Goal: Task Accomplishment & Management: Manage account settings

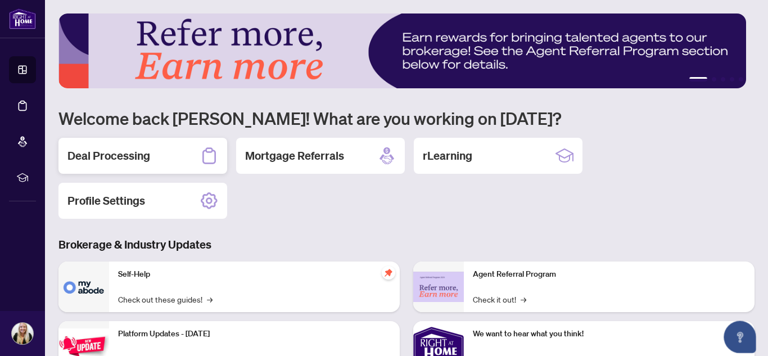
click at [120, 162] on h2 "Deal Processing" at bounding box center [108, 156] width 83 height 16
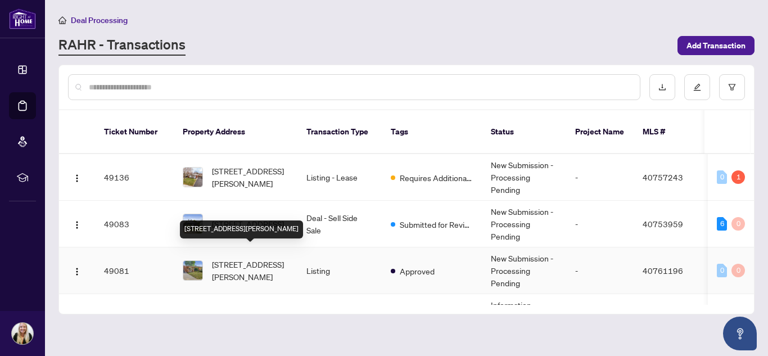
click at [259, 264] on span "[STREET_ADDRESS][PERSON_NAME]" at bounding box center [250, 270] width 76 height 25
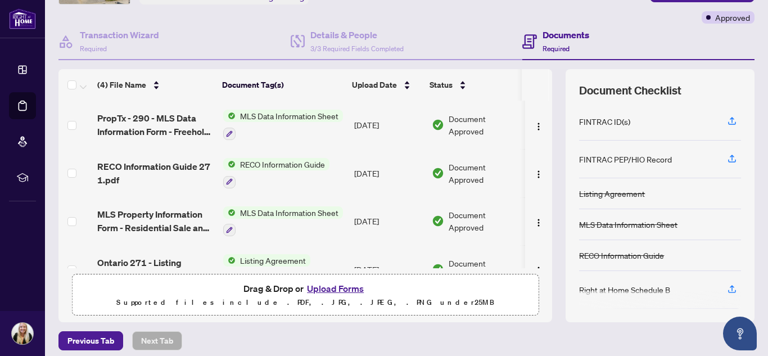
scroll to position [132, 0]
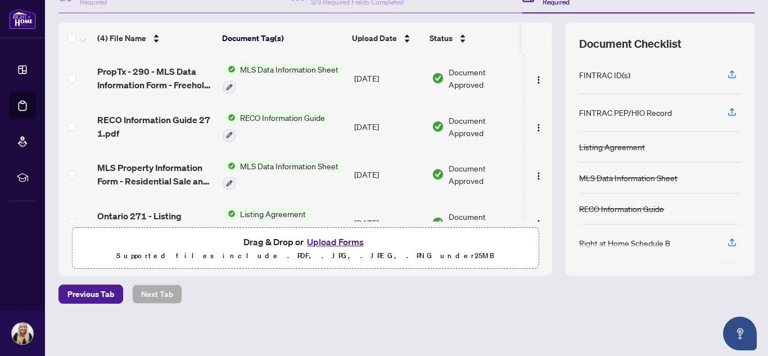
click at [337, 242] on button "Upload Forms" at bounding box center [336, 241] width 64 height 15
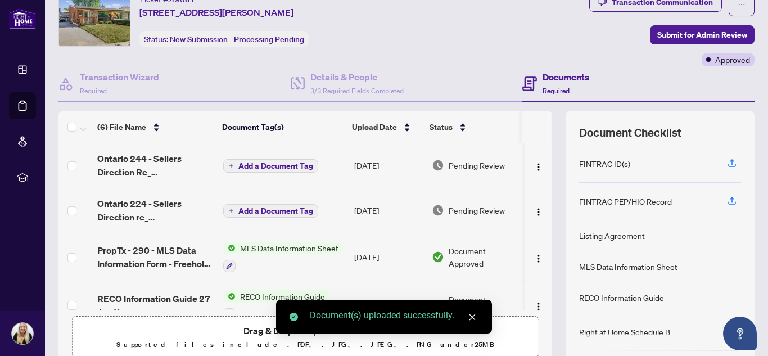
scroll to position [0, 0]
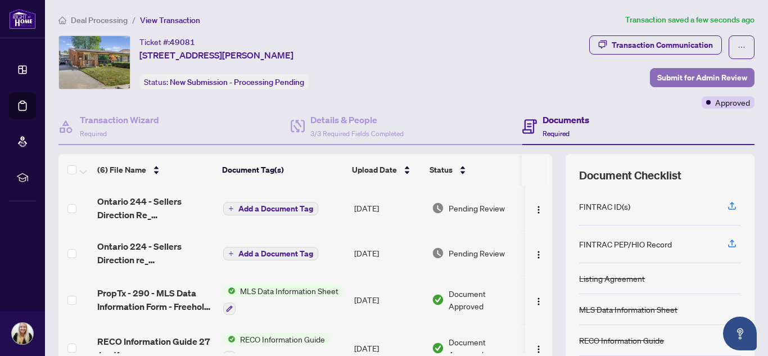
click at [660, 83] on span "Submit for Admin Review" at bounding box center [702, 78] width 90 height 18
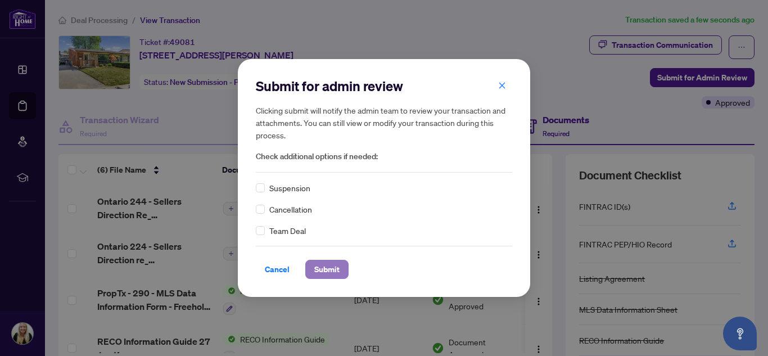
click at [319, 269] on span "Submit" at bounding box center [326, 269] width 25 height 18
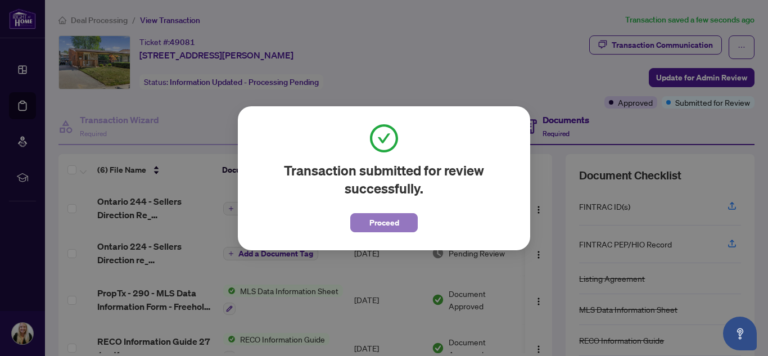
click at [398, 227] on span "Proceed" at bounding box center [384, 223] width 30 height 18
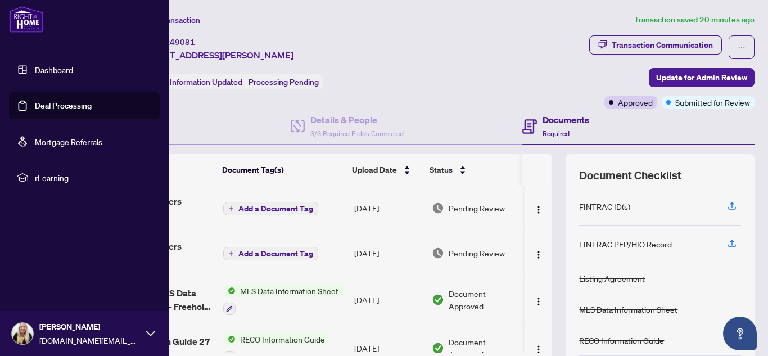
drag, startPoint x: 27, startPoint y: 114, endPoint x: 26, endPoint y: 124, distance: 10.7
click at [35, 111] on link "Deal Processing" at bounding box center [63, 106] width 57 height 10
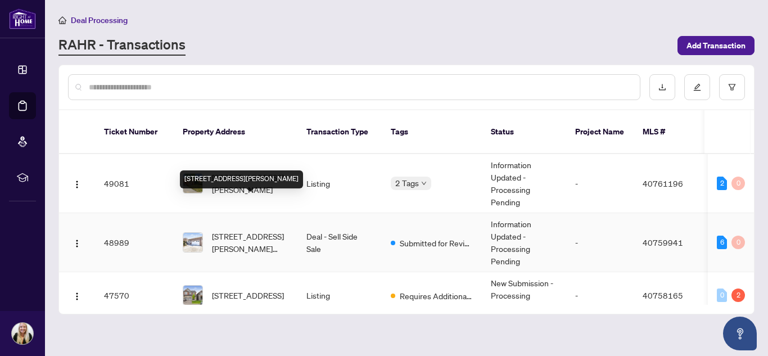
scroll to position [112, 0]
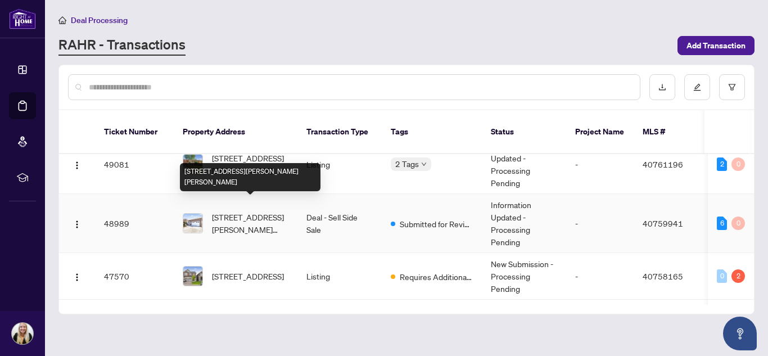
click at [244, 211] on span "[STREET_ADDRESS][PERSON_NAME][PERSON_NAME]" at bounding box center [250, 223] width 76 height 25
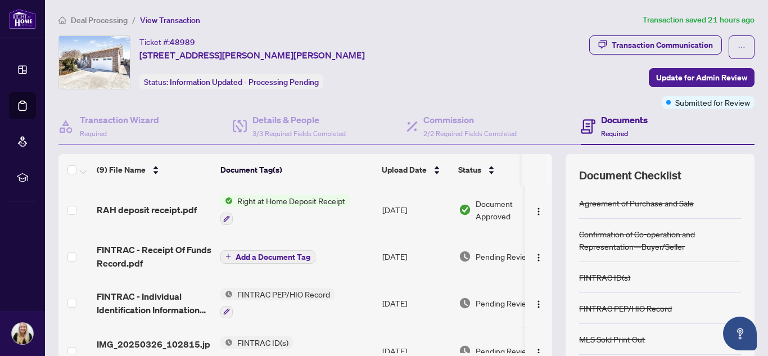
click at [306, 176] on div "(9) File Name Document Tag(s) Upload Date Status RAH deposit receipt.pdf Right …" at bounding box center [305, 253] width 494 height 199
click at [317, 201] on span "Right at Home Deposit Receipt" at bounding box center [291, 201] width 117 height 12
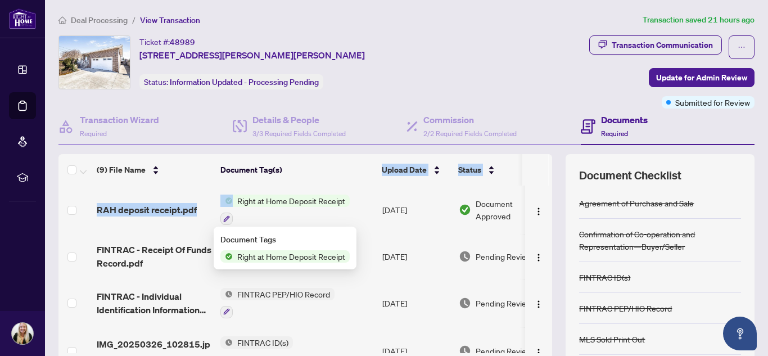
click at [123, 207] on span "RAH deposit receipt.pdf" at bounding box center [147, 209] width 100 height 13
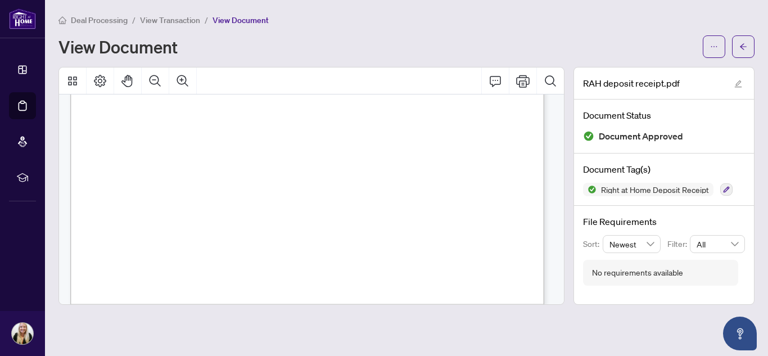
scroll to position [426, 0]
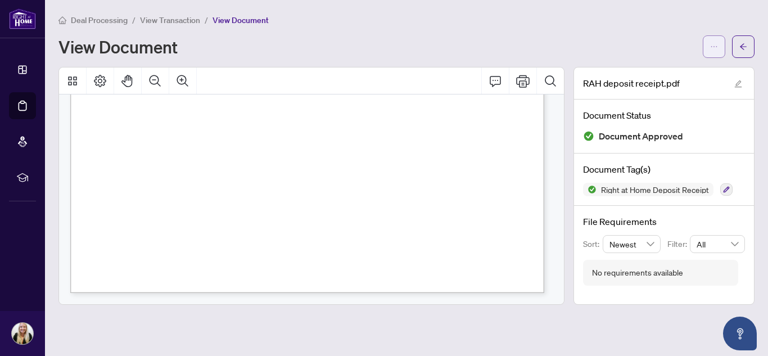
click at [715, 53] on span "button" at bounding box center [714, 47] width 8 height 18
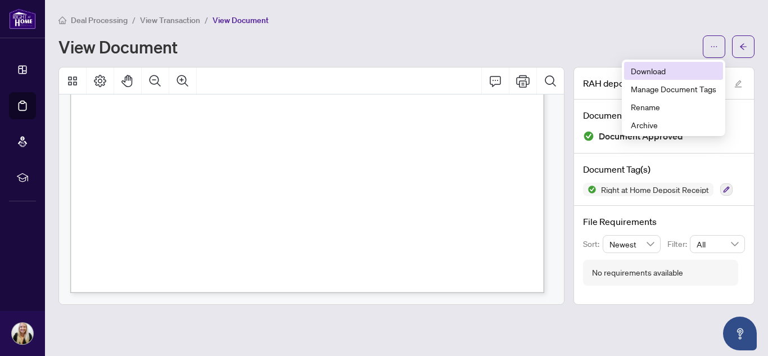
click at [667, 69] on span "Download" at bounding box center [673, 71] width 85 height 12
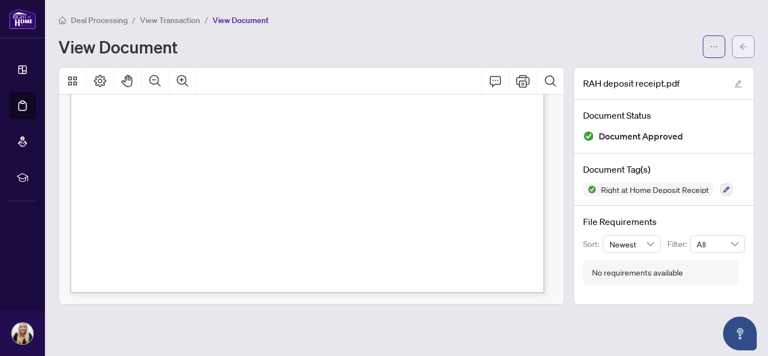
click at [739, 53] on span "button" at bounding box center [743, 47] width 8 height 18
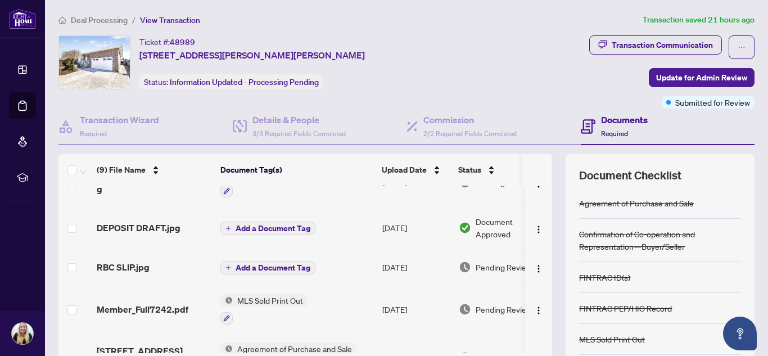
scroll to position [56, 0]
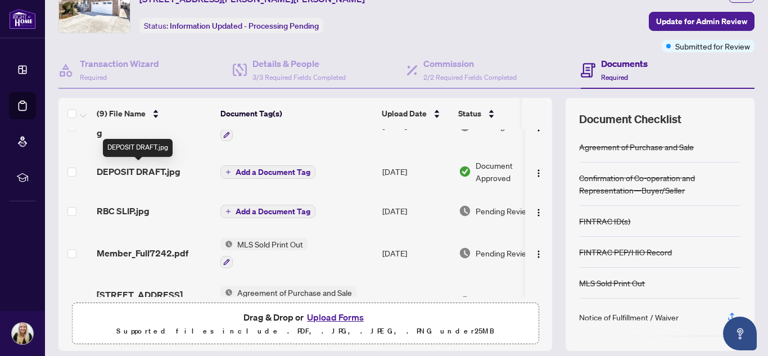
click at [136, 182] on td "DEPOSIT DRAFT.jpg" at bounding box center [154, 171] width 124 height 43
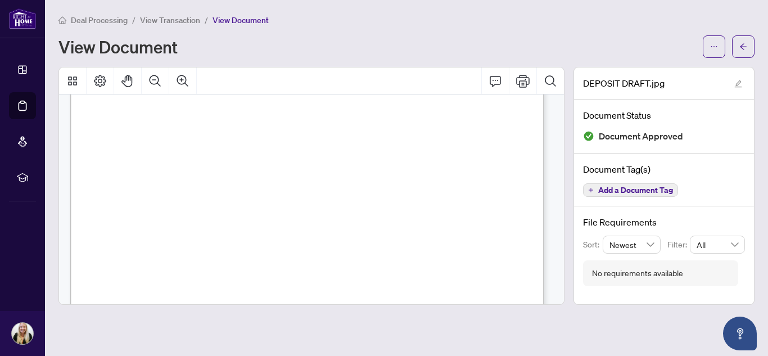
scroll to position [56, 0]
click at [735, 42] on button "button" at bounding box center [743, 46] width 22 height 22
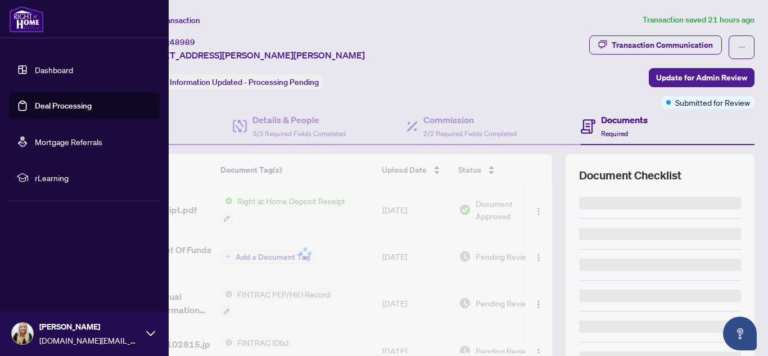
click at [35, 110] on link "Deal Processing" at bounding box center [63, 106] width 57 height 10
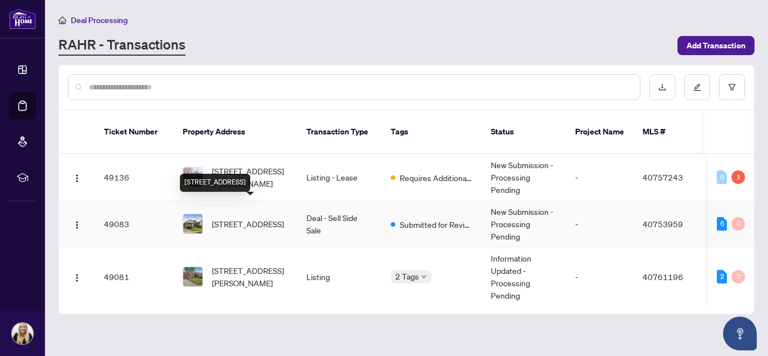
click at [246, 218] on span "[STREET_ADDRESS]" at bounding box center [248, 224] width 72 height 12
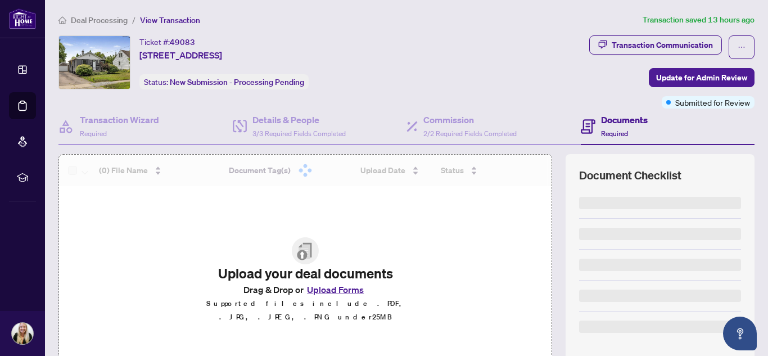
drag, startPoint x: 275, startPoint y: 183, endPoint x: 274, endPoint y: 177, distance: 6.4
click at [274, 177] on div at bounding box center [305, 170] width 492 height 31
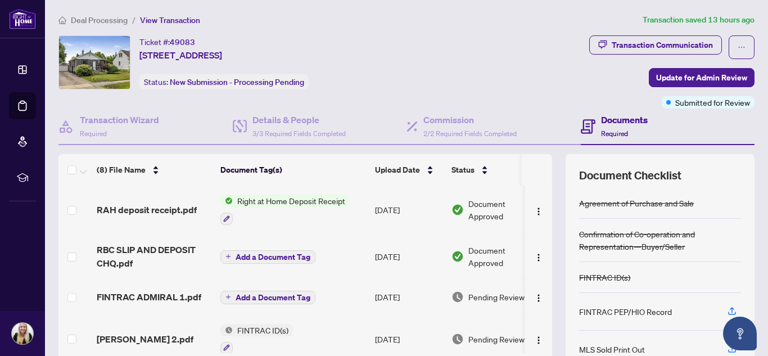
click at [60, 246] on td at bounding box center [75, 256] width 34 height 45
click at [133, 210] on span "RAH deposit receipt.pdf" at bounding box center [147, 209] width 100 height 13
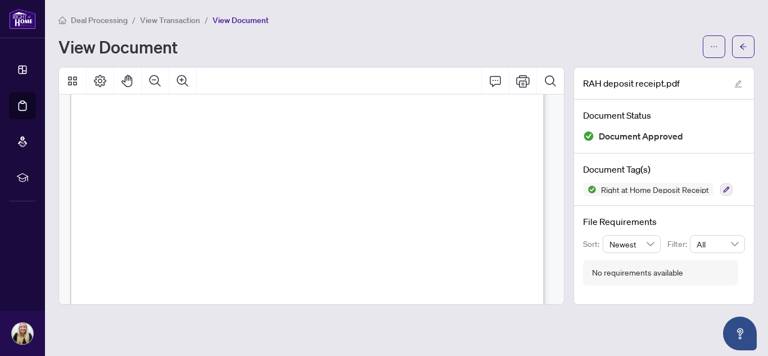
scroll to position [112, 0]
click at [703, 42] on button "button" at bounding box center [714, 46] width 22 height 22
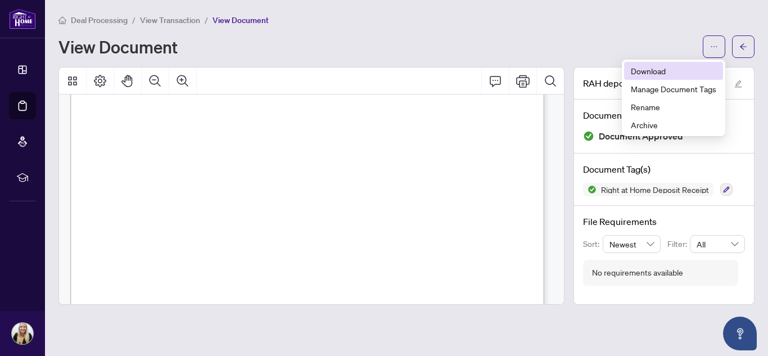
click at [657, 68] on span "Download" at bounding box center [673, 71] width 85 height 12
